Goal: Information Seeking & Learning: Stay updated

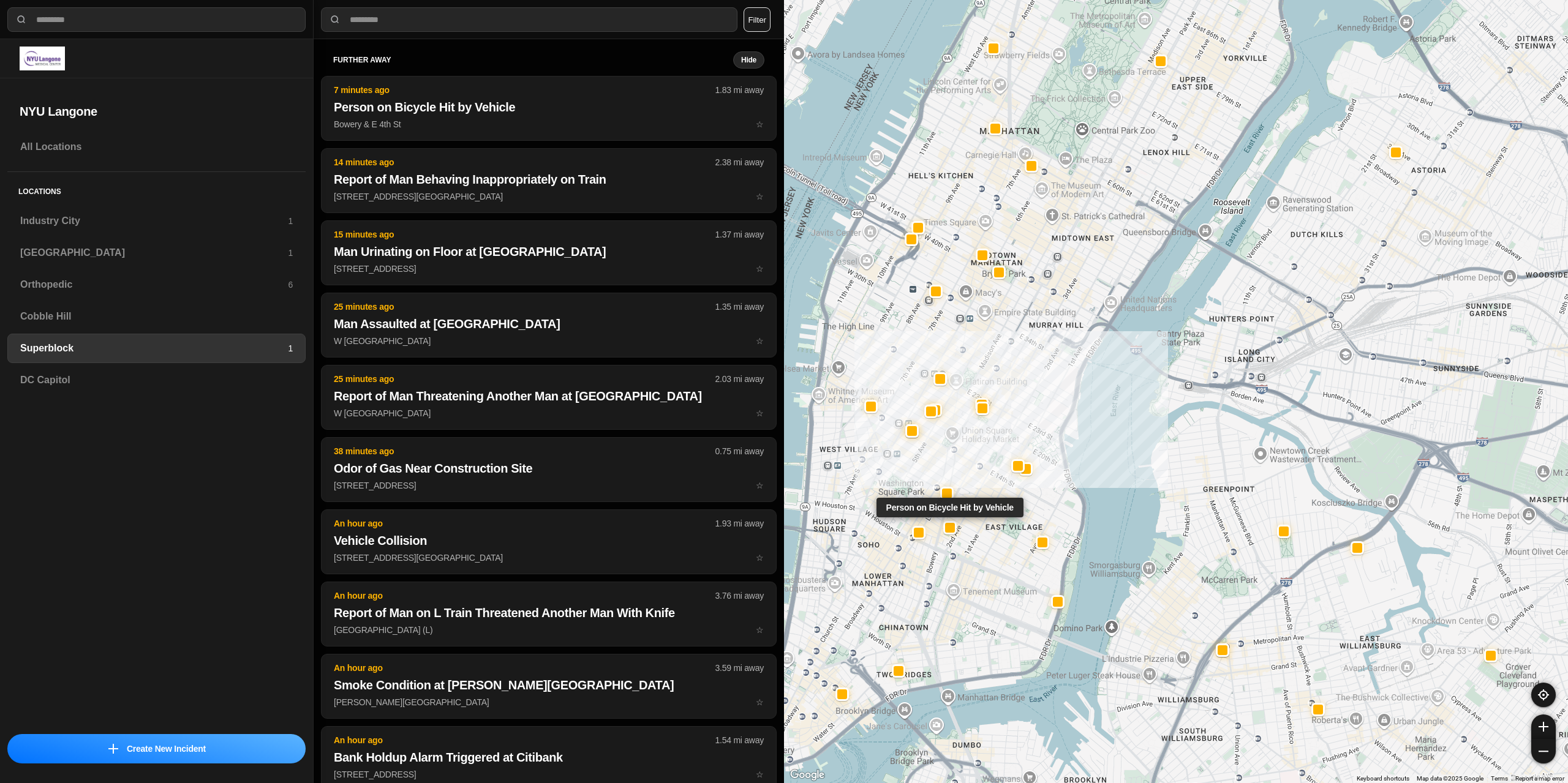
select select "*"
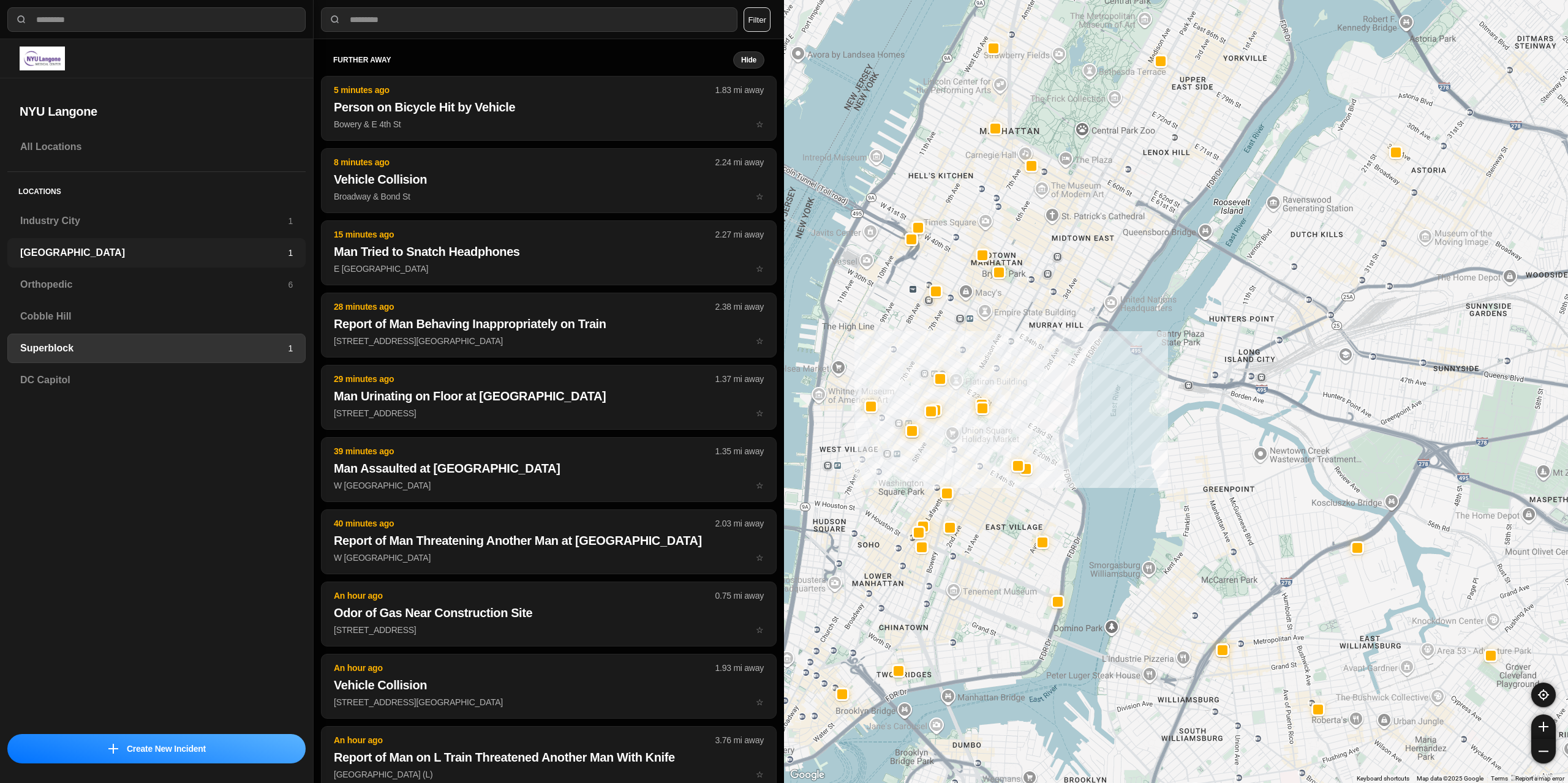
click at [53, 245] on div "Brooklyn 1" at bounding box center [156, 252] width 298 height 29
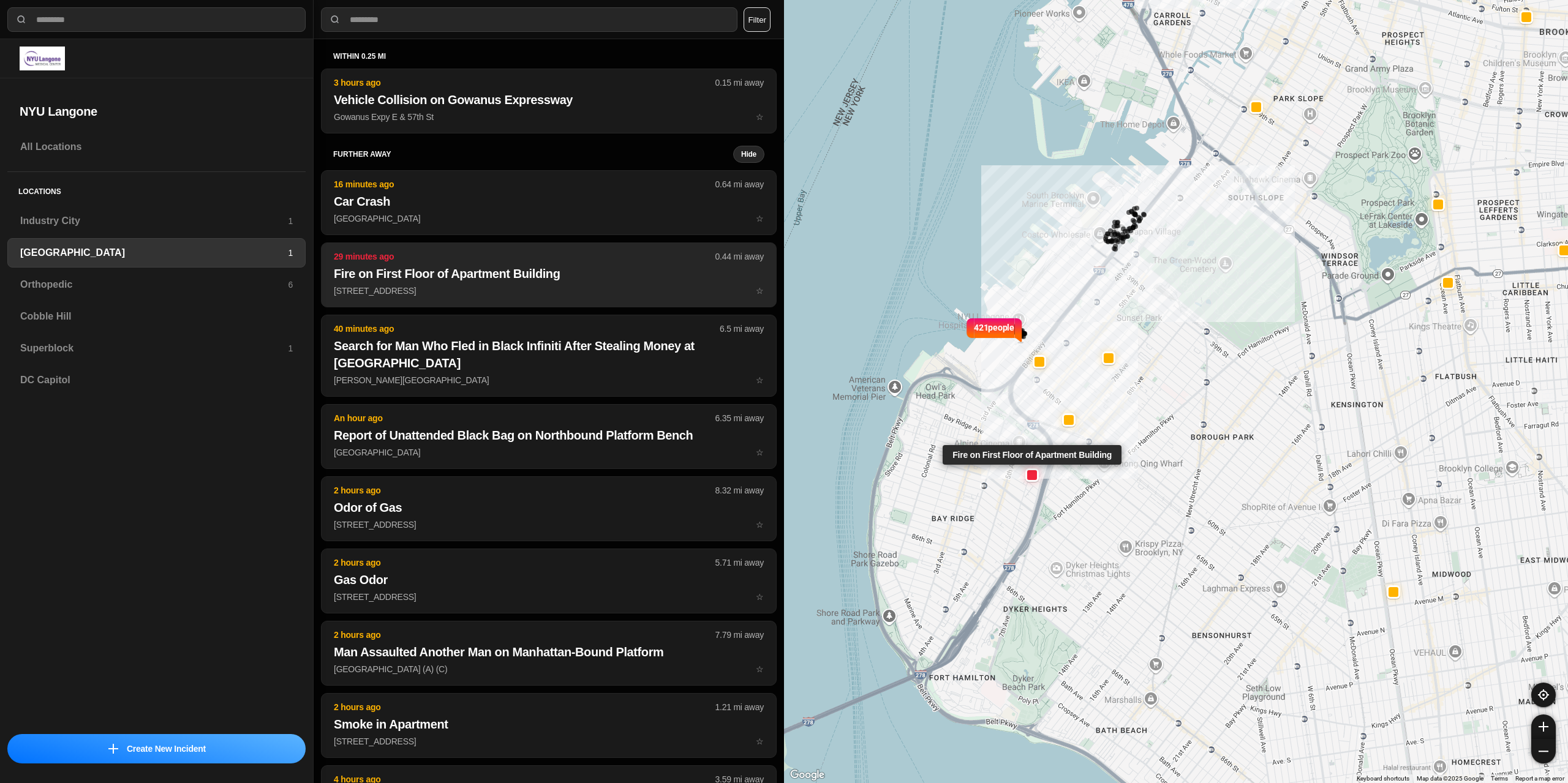
click at [550, 271] on h2 "Fire on First Floor of Apartment Building" at bounding box center [548, 274] width 430 height 17
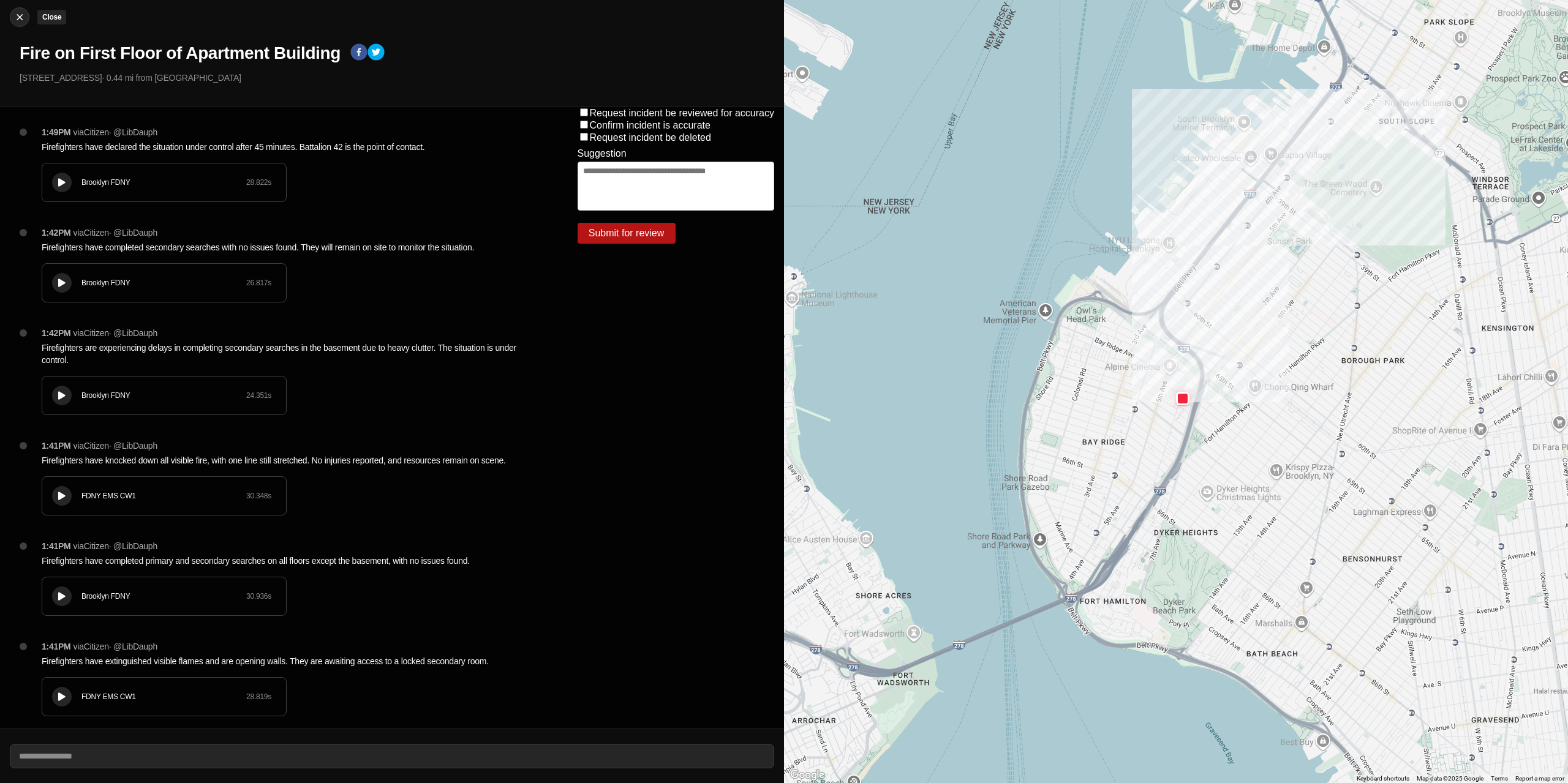
click at [16, 17] on img at bounding box center [19, 16] width 12 height 12
select select "*"
